Goal: Task Accomplishment & Management: Manage account settings

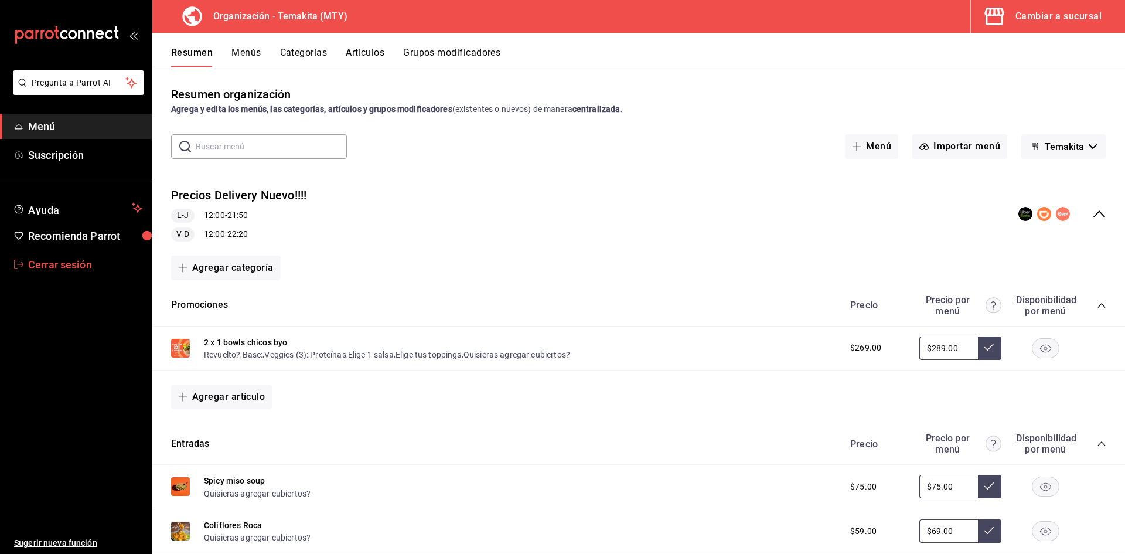
scroll to position [1736, 0]
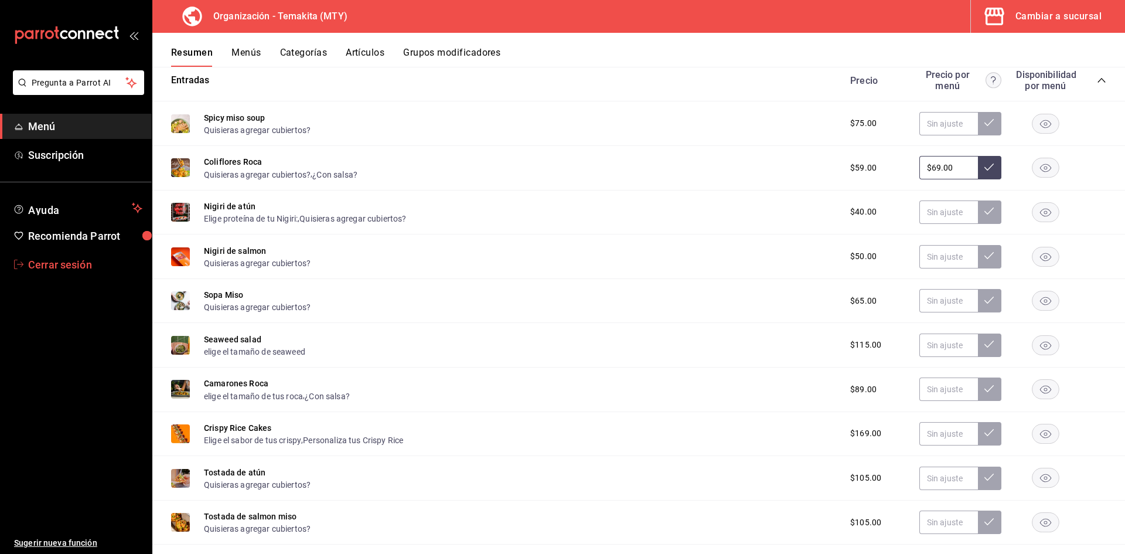
click at [67, 259] on span "Cerrar sesión" at bounding box center [85, 265] width 114 height 16
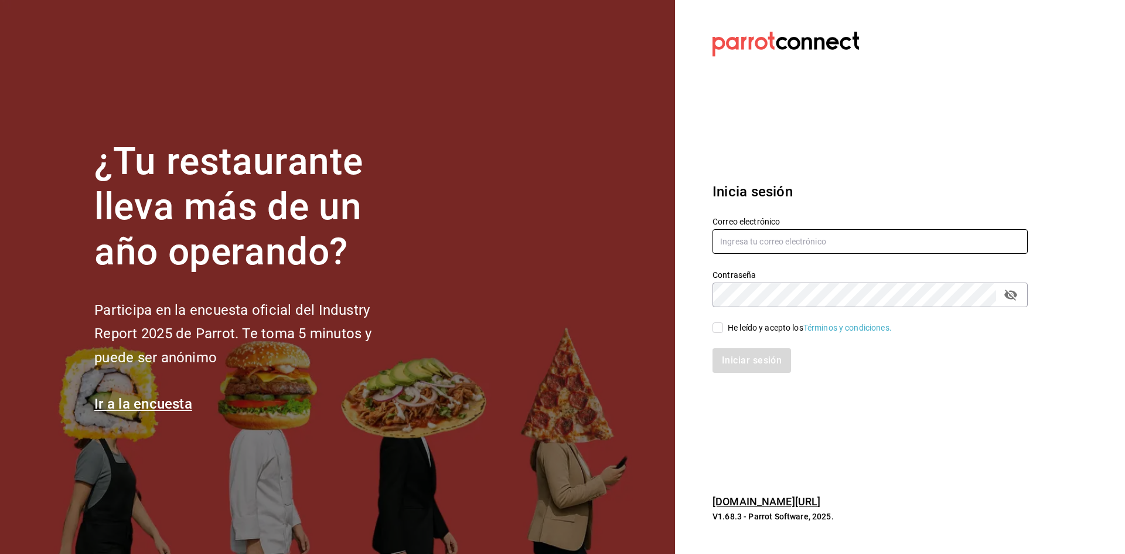
click at [766, 233] on input "text" at bounding box center [870, 241] width 315 height 25
paste input "[EMAIL_ADDRESS][DOMAIN_NAME]"
type input "[EMAIL_ADDRESS][DOMAIN_NAME]"
click at [718, 326] on input "He leído y acepto los Términos y condiciones." at bounding box center [718, 327] width 11 height 11
checkbox input "true"
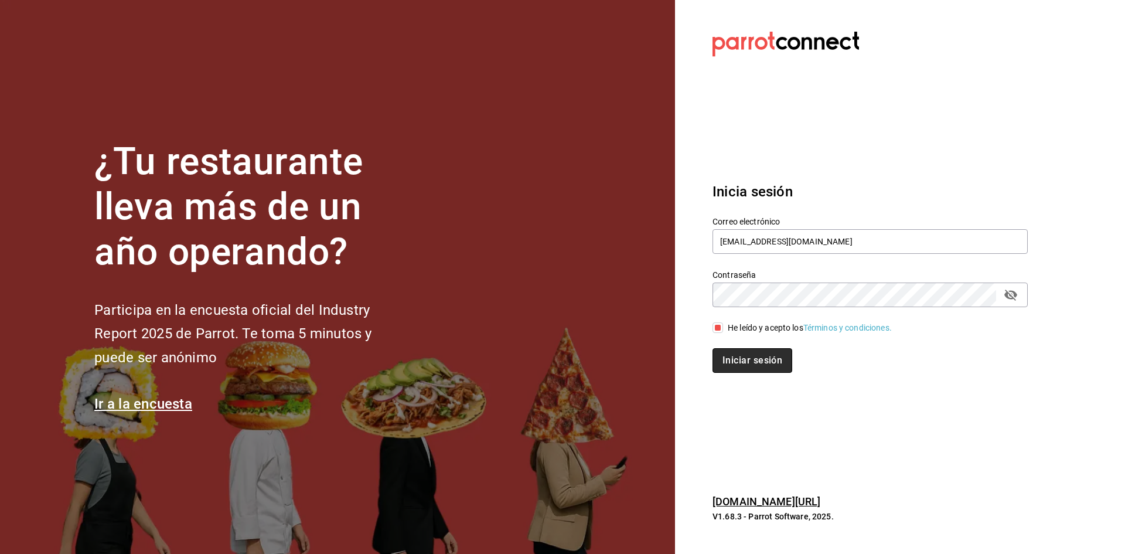
click at [731, 352] on button "Iniciar sesión" at bounding box center [753, 360] width 80 height 25
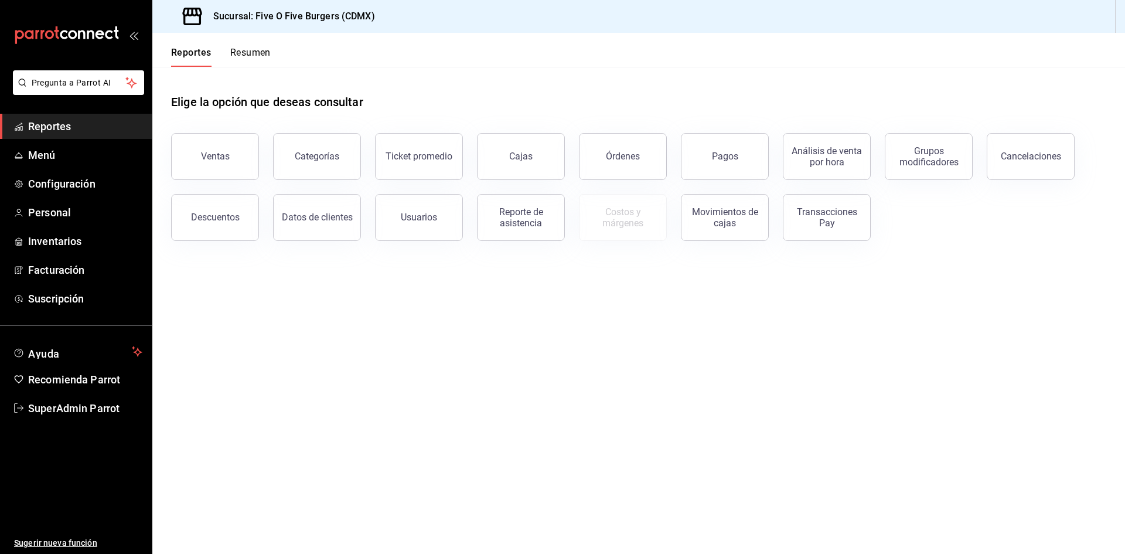
drag, startPoint x: 64, startPoint y: 169, endPoint x: 46, endPoint y: 161, distance: 19.4
click at [64, 169] on ul "Reportes Menú Configuración Personal Inventarios Facturación Suscripción" at bounding box center [76, 213] width 152 height 198
click at [46, 161] on span "Menú" at bounding box center [85, 155] width 114 height 16
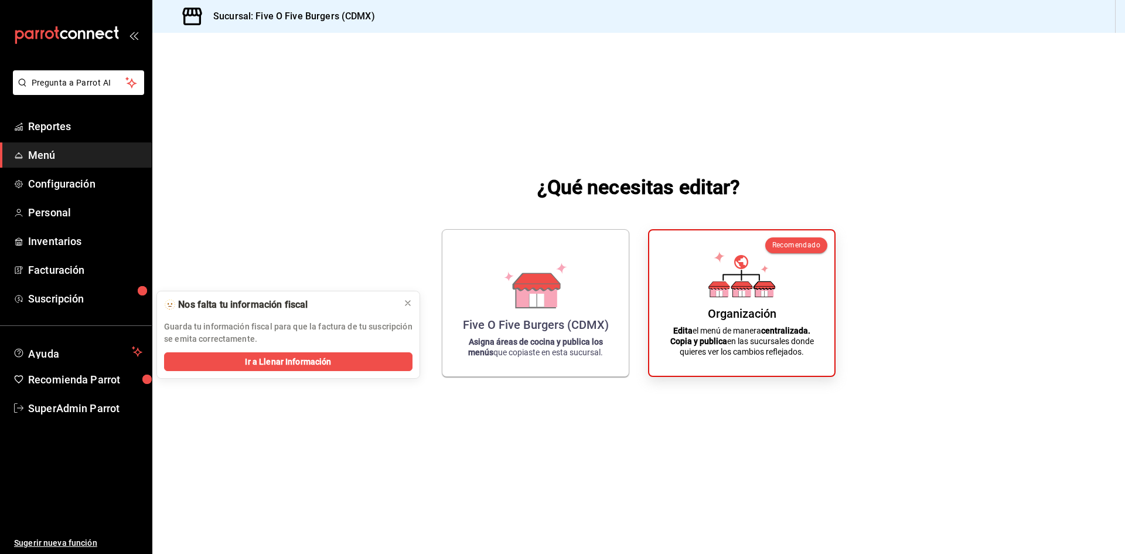
click at [46, 158] on span "Menú" at bounding box center [85, 155] width 114 height 16
click at [567, 339] on strong "Asigna áreas de cocina y publica los menús" at bounding box center [535, 345] width 135 height 20
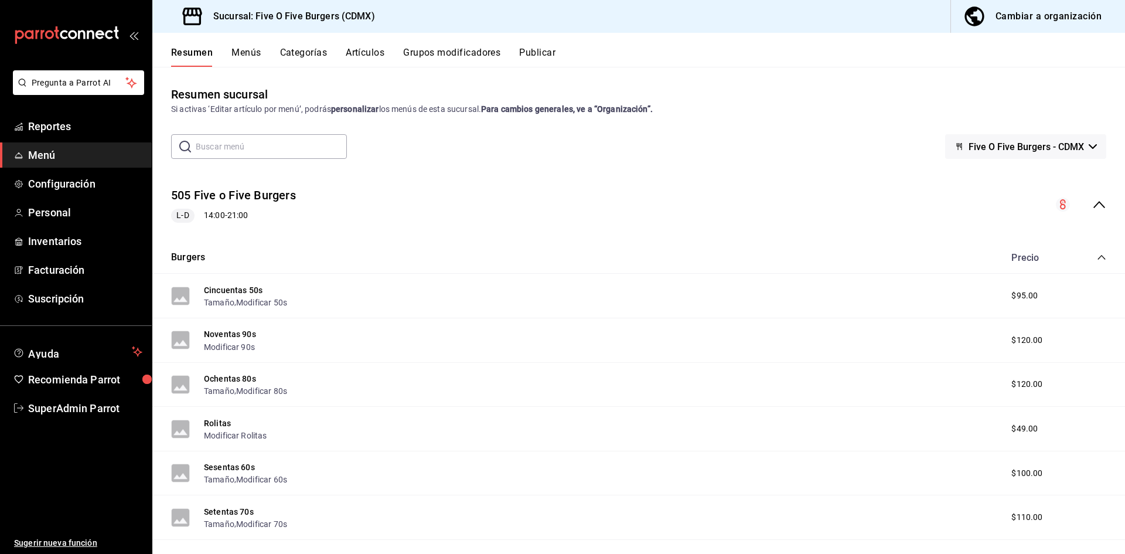
click at [312, 56] on button "Categorías" at bounding box center [303, 57] width 47 height 20
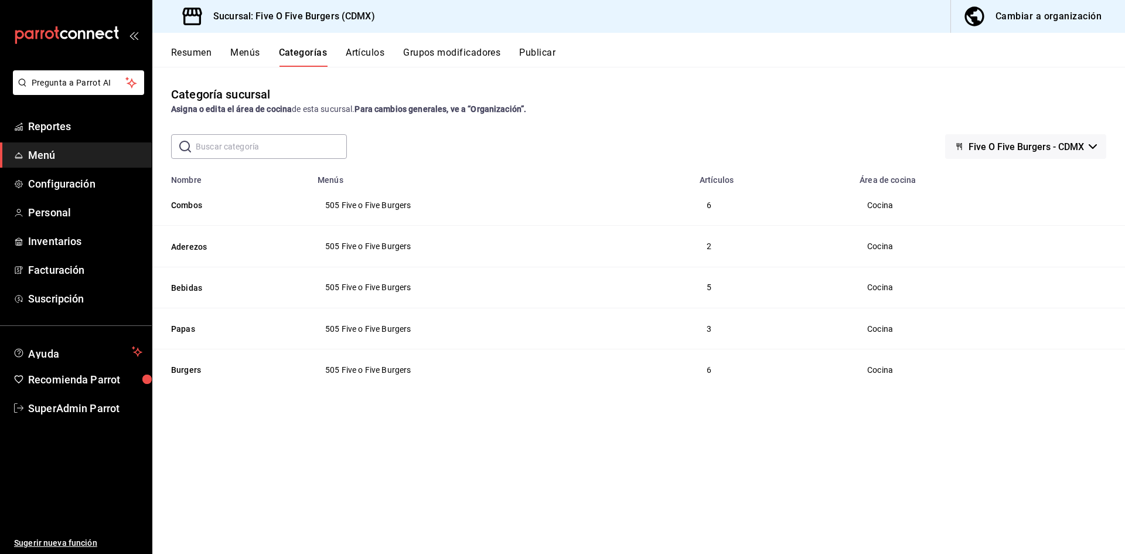
click at [371, 49] on button "Artículos" at bounding box center [365, 57] width 39 height 20
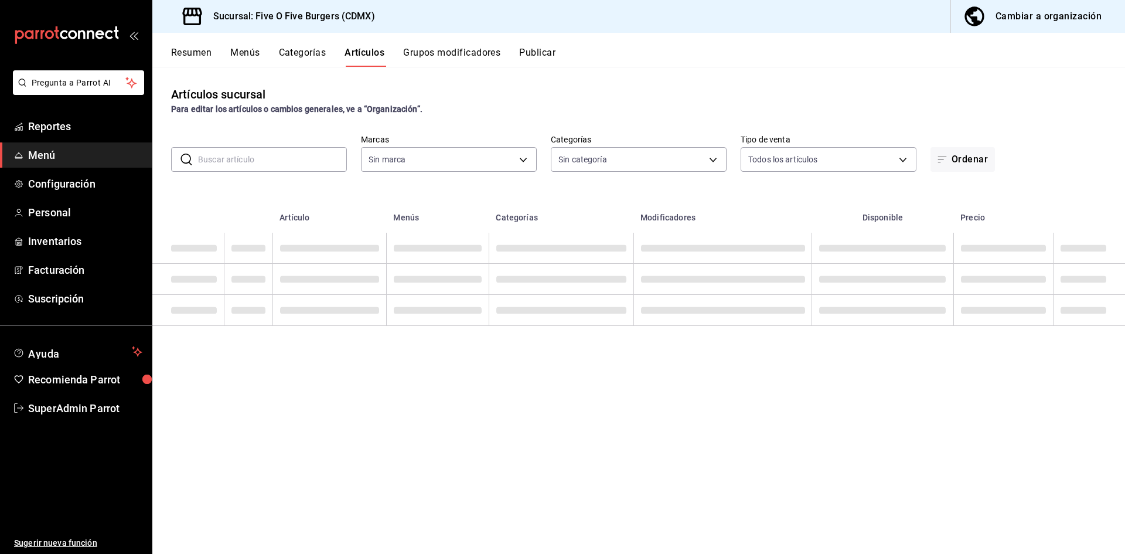
type input "188b26ef-b6cd-462d-b456-a2bf20a85b9f"
type input "cdb15952-f992-4e5c-ba99-c3218fd35d7f,2b1b9fe0-17ef-4bf8-b450-3a400b8904d6,20290…"
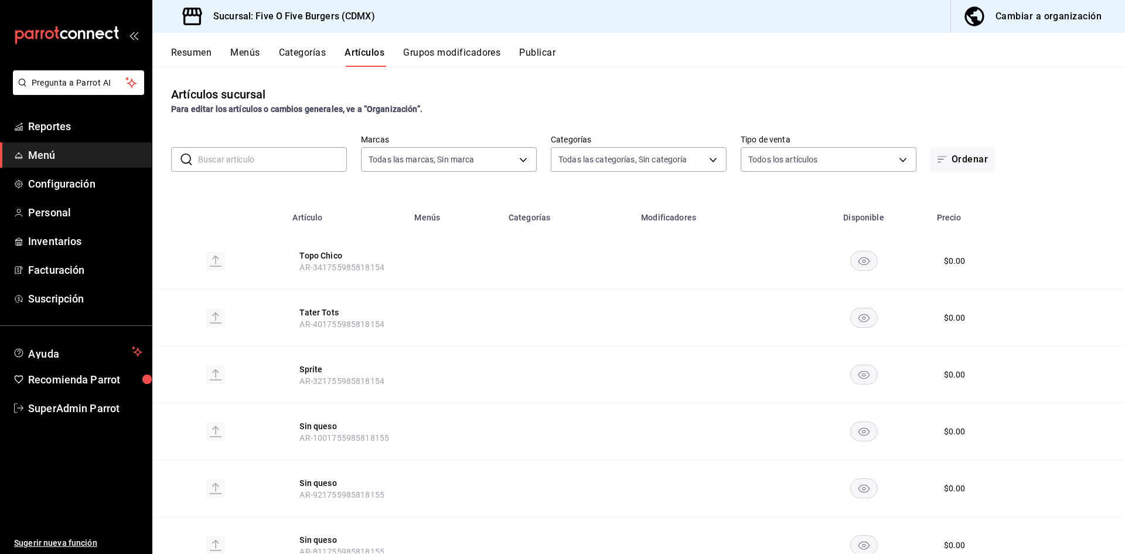
click at [300, 54] on button "Categorías" at bounding box center [302, 57] width 47 height 20
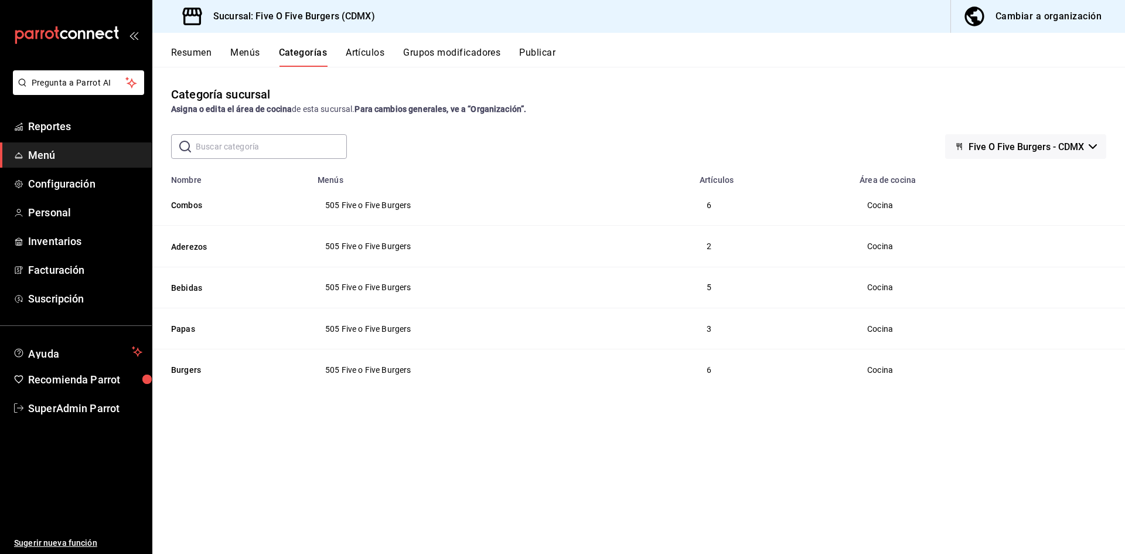
click at [242, 58] on button "Menús" at bounding box center [244, 57] width 29 height 20
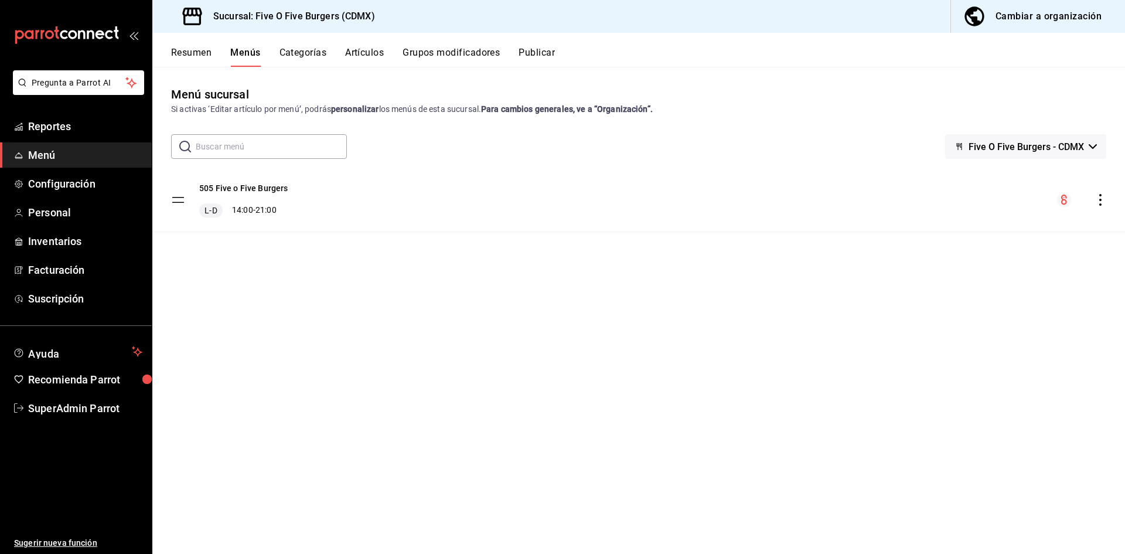
click at [423, 48] on button "Grupos modificadores" at bounding box center [451, 57] width 97 height 20
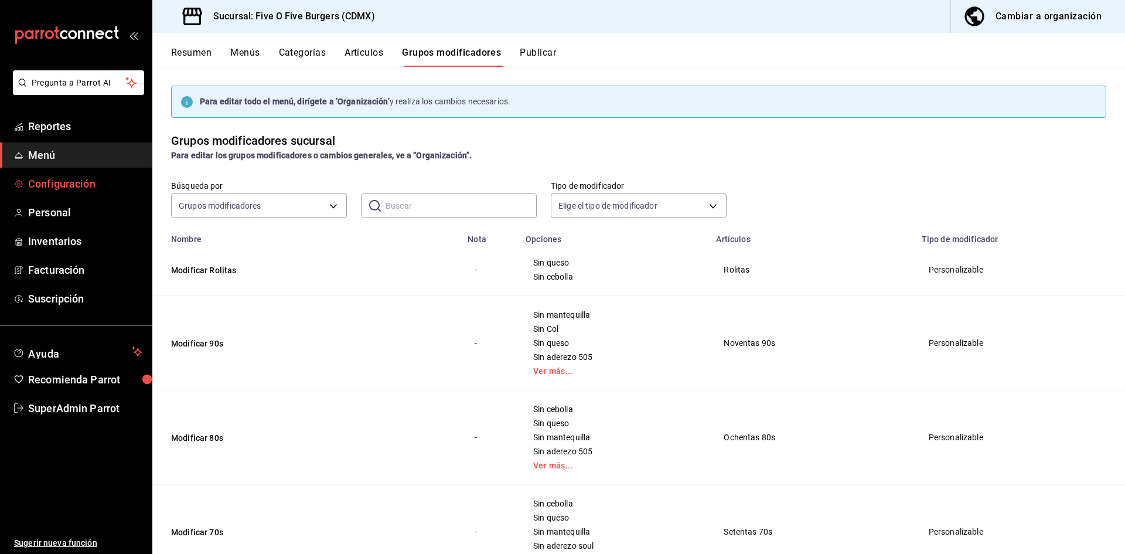
click at [56, 175] on link "Configuración" at bounding box center [76, 183] width 152 height 25
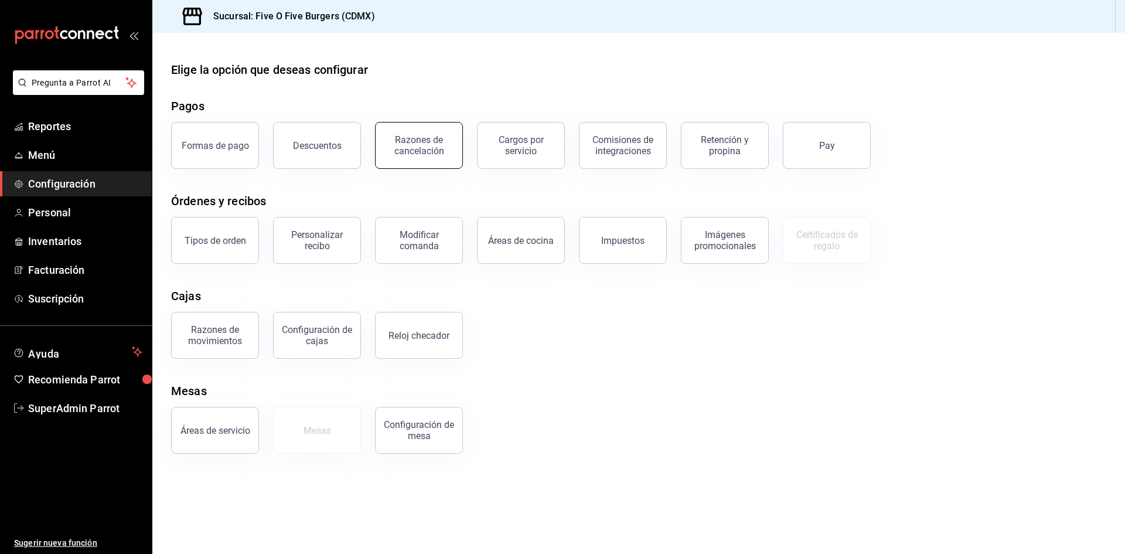
click at [421, 141] on div "Razones de cancelación" at bounding box center [419, 145] width 73 height 22
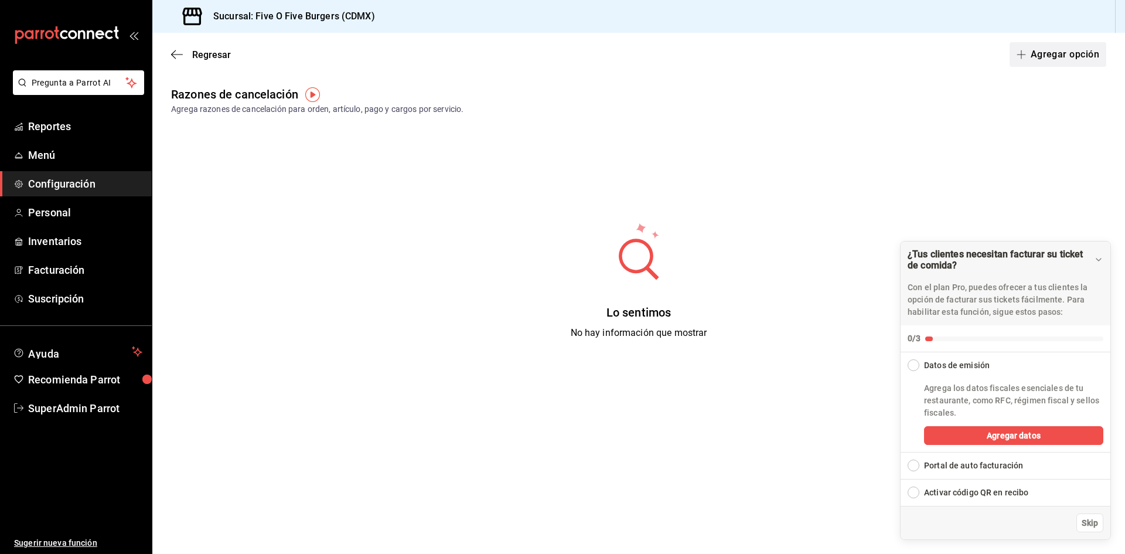
click at [1070, 54] on button "Agregar opción" at bounding box center [1058, 54] width 97 height 25
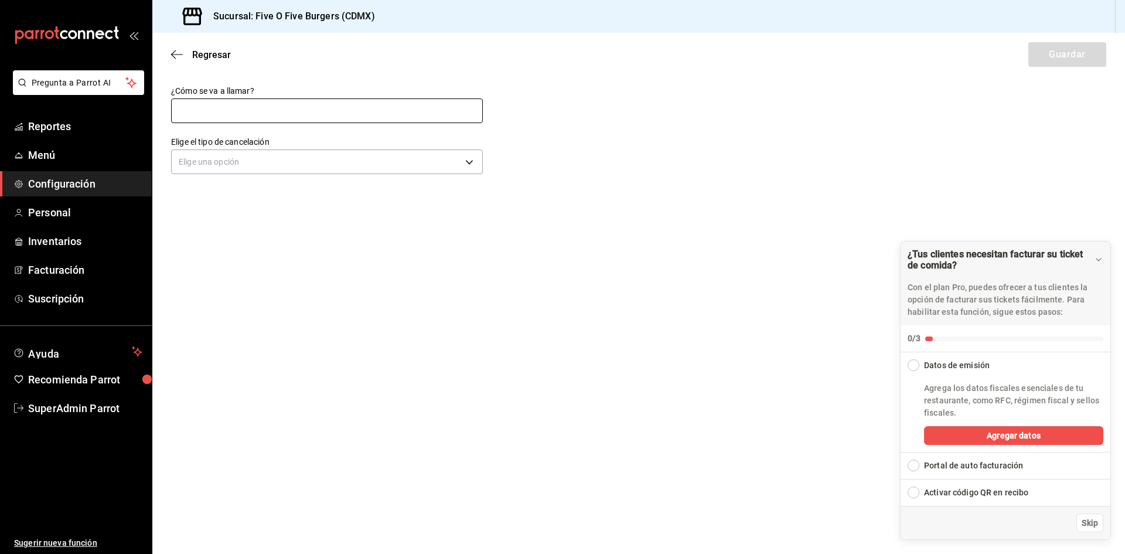
click at [425, 120] on input "text" at bounding box center [327, 110] width 312 height 25
type input "error al marcar"
click at [383, 152] on body "Pregunta a Parrot AI Reportes Menú Configuración Personal Inventarios Facturaci…" at bounding box center [562, 277] width 1125 height 554
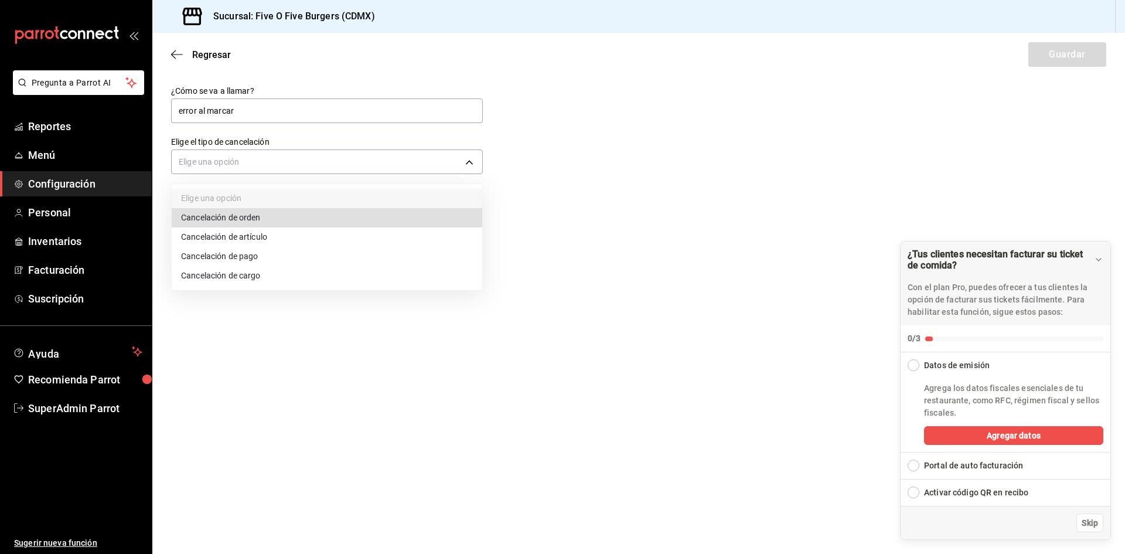
click at [312, 220] on li "Cancelación de orden" at bounding box center [327, 217] width 311 height 19
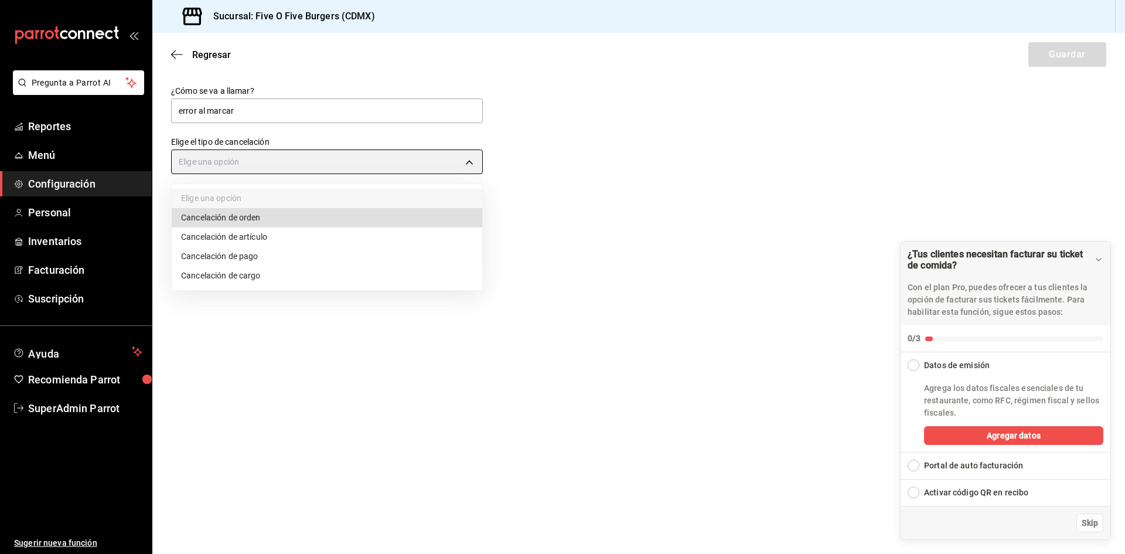
type input "ORDER"
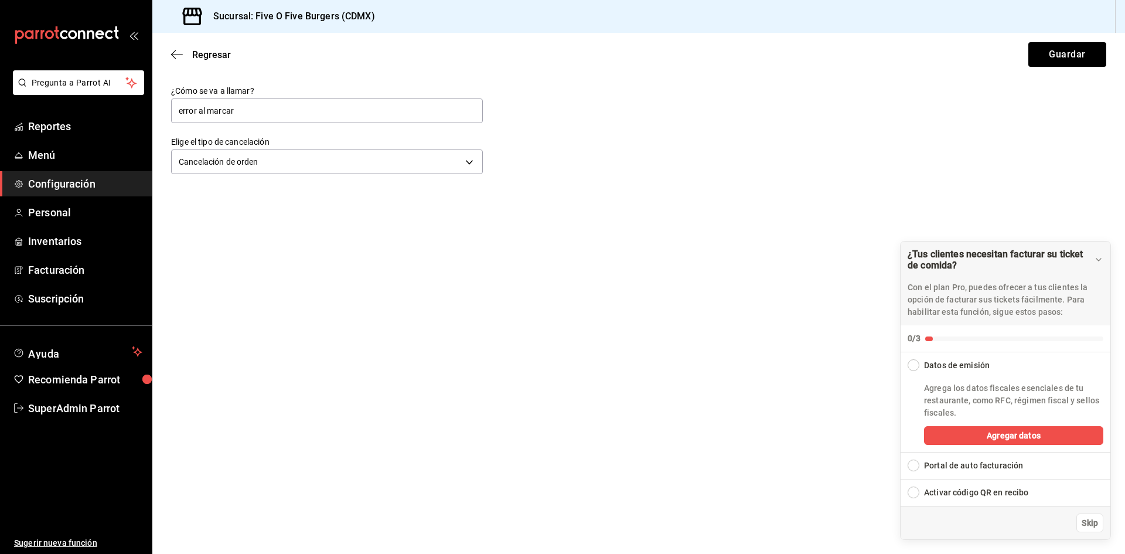
click at [1049, 67] on div "Regresar Guardar" at bounding box center [638, 54] width 973 height 43
click at [1048, 61] on button "Guardar" at bounding box center [1068, 54] width 78 height 25
